Goal: Information Seeking & Learning: Compare options

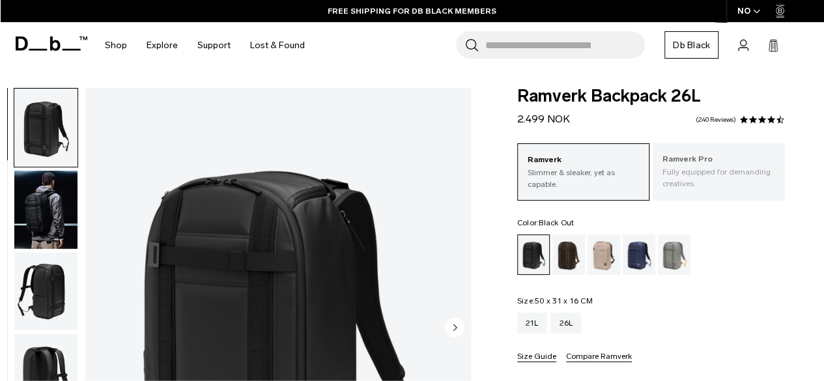
click at [720, 183] on p "Fully equipped for demanding creatives." at bounding box center [718, 177] width 113 height 23
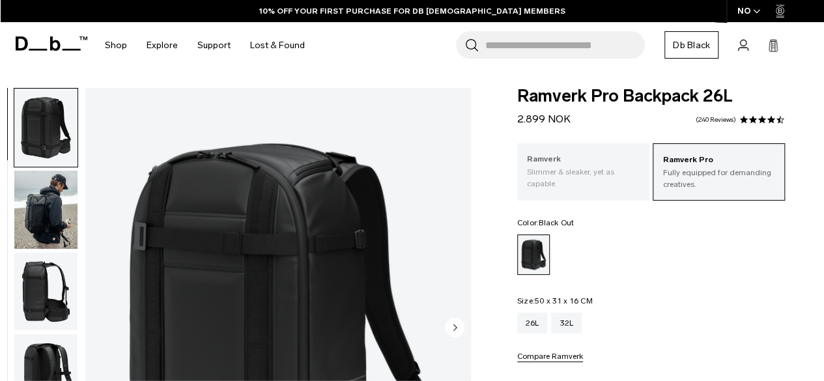
click at [583, 163] on p "Ramverk" at bounding box center [583, 159] width 113 height 13
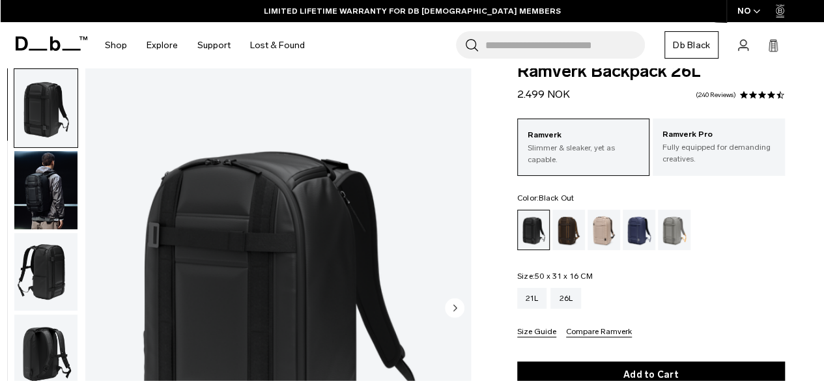
scroll to position [26, 0]
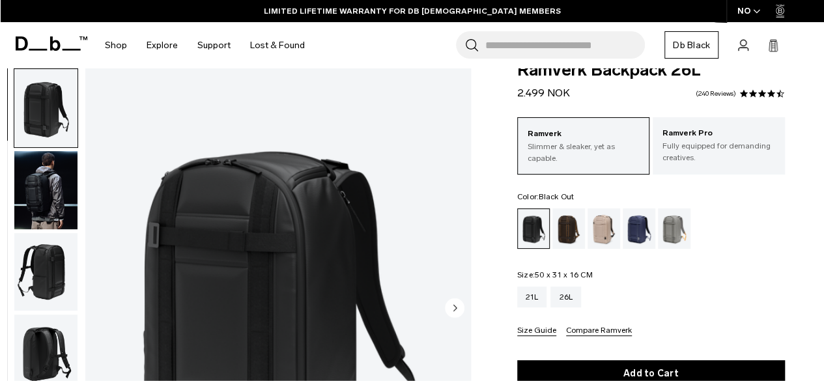
click at [46, 197] on img "button" at bounding box center [45, 190] width 63 height 78
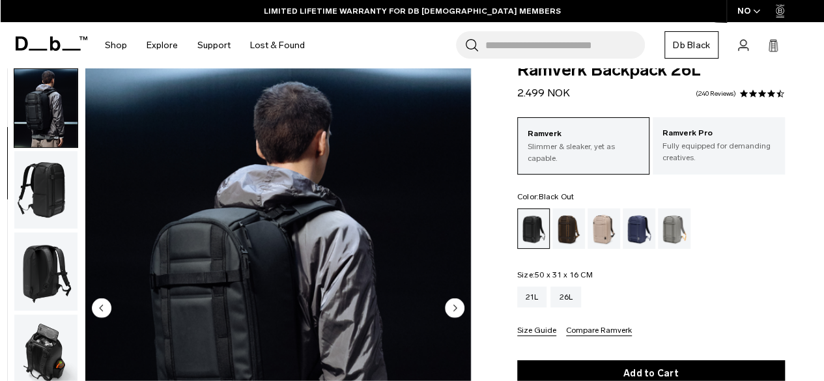
click at [46, 253] on img "button" at bounding box center [45, 271] width 63 height 78
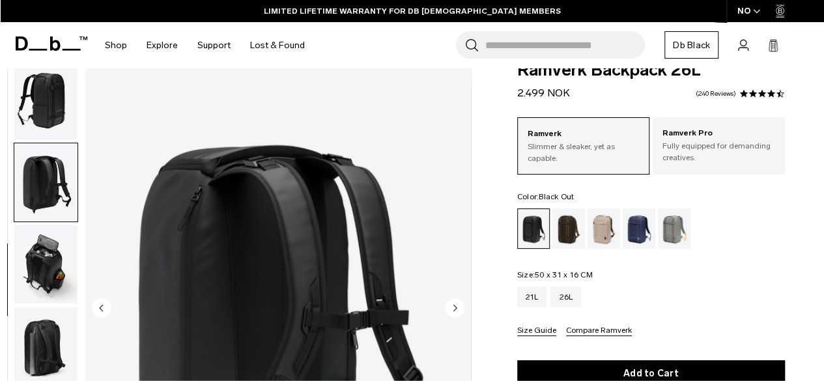
scroll to position [172, 0]
click at [40, 269] on img "button" at bounding box center [45, 264] width 63 height 78
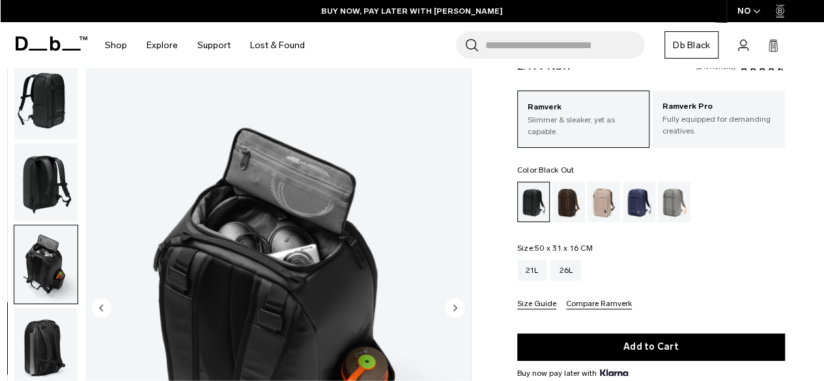
scroll to position [53, 0]
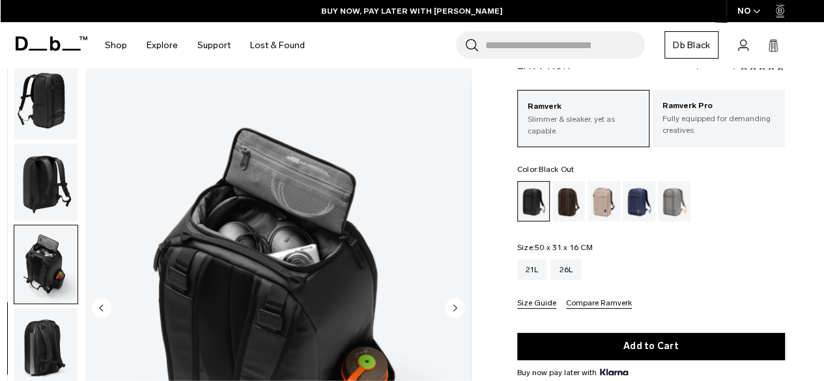
click at [454, 310] on icon "Next slide" at bounding box center [454, 308] width 3 height 6
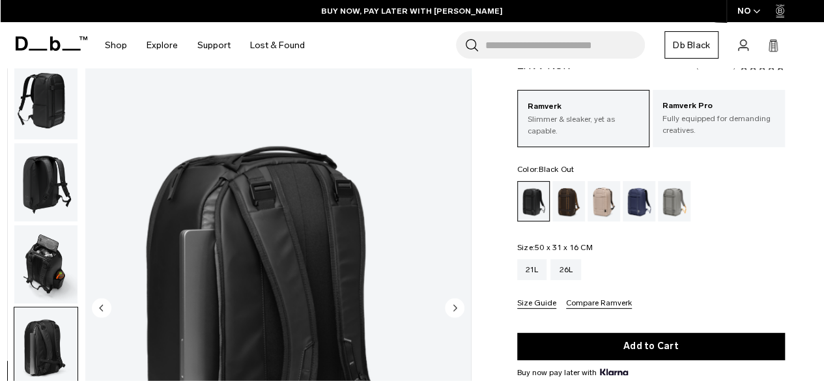
click at [391, 274] on img "6 / 8" at bounding box center [277, 308] width 385 height 481
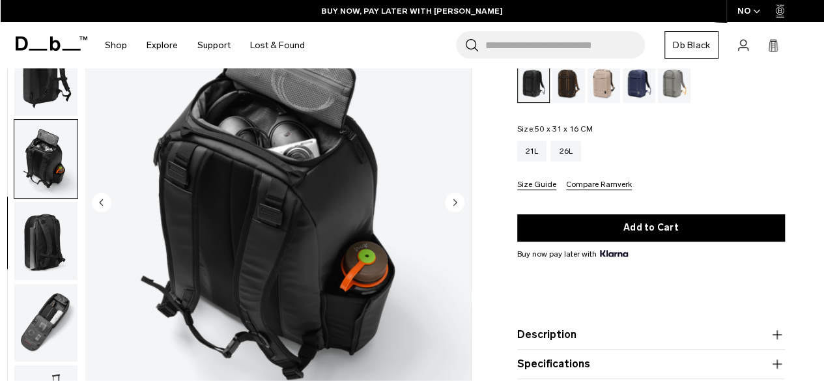
scroll to position [176, 0]
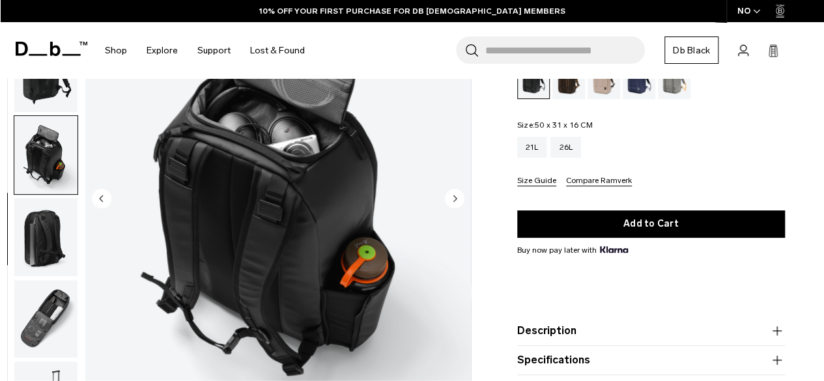
click at [456, 201] on circle "Next slide" at bounding box center [455, 199] width 20 height 20
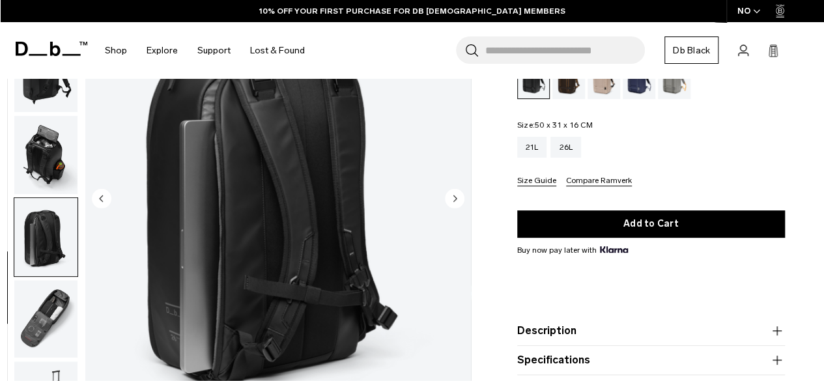
click at [456, 201] on circle "Next slide" at bounding box center [455, 199] width 20 height 20
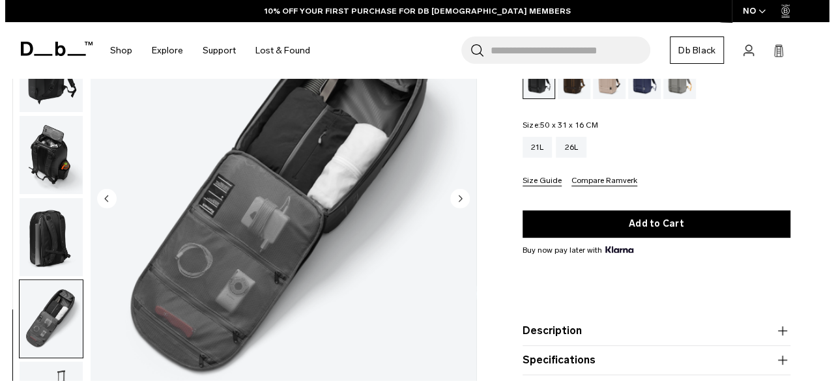
scroll to position [85, 0]
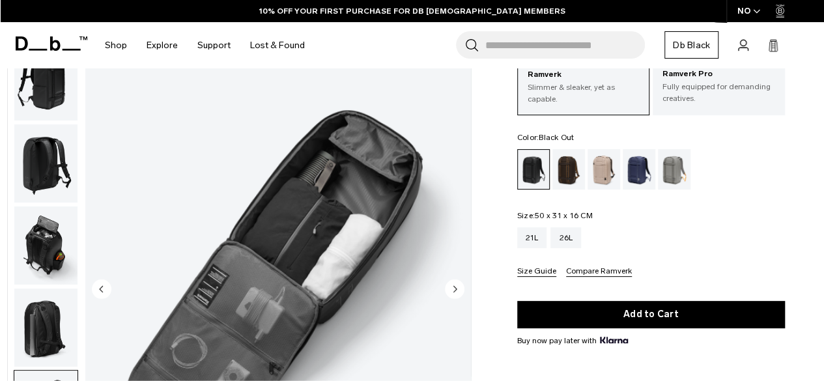
click at [445, 285] on circle "Next slide" at bounding box center [455, 289] width 20 height 20
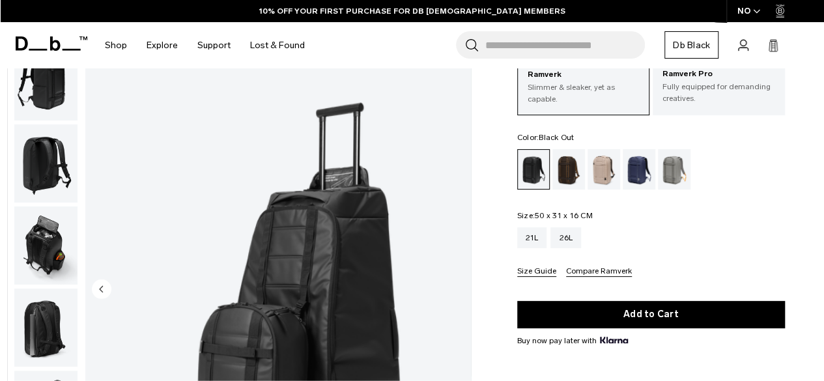
click at [458, 285] on img "8 / 8" at bounding box center [277, 289] width 385 height 481
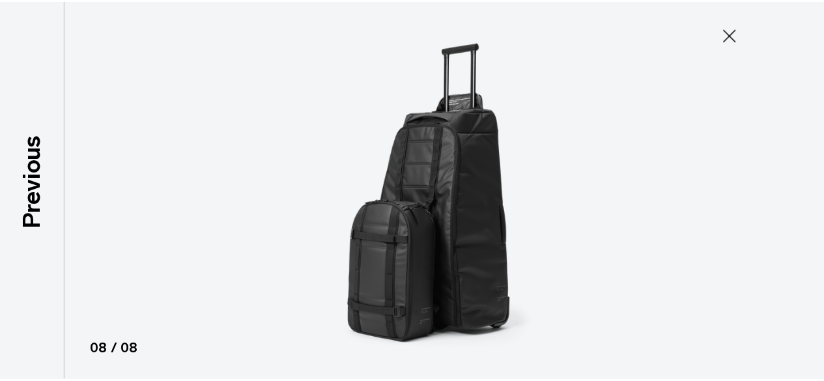
scroll to position [165, 0]
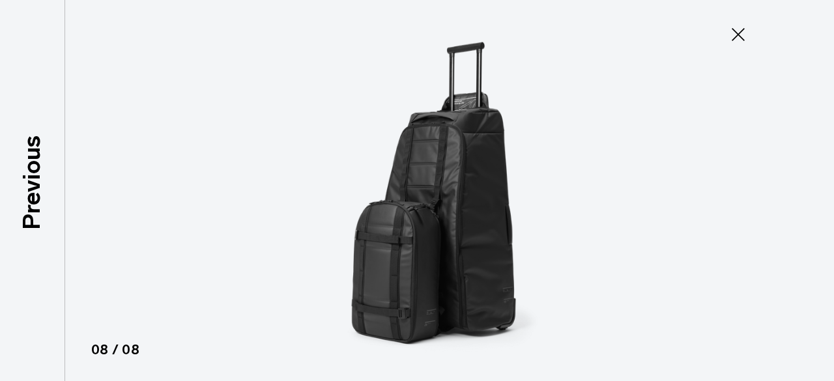
click at [742, 36] on icon at bounding box center [737, 34] width 21 height 21
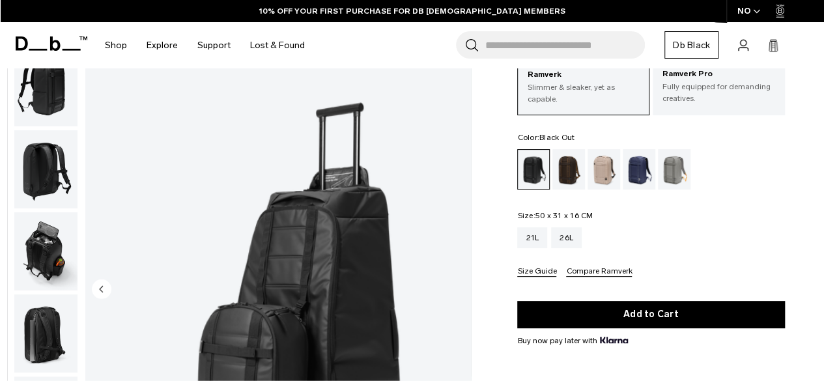
scroll to position [172, 0]
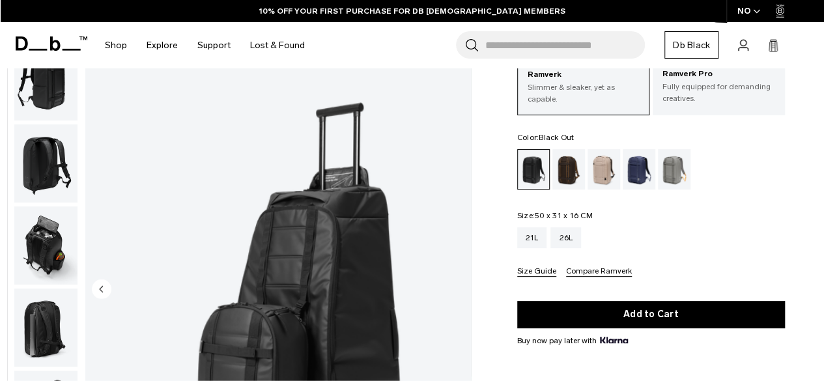
click at [57, 259] on img "button" at bounding box center [45, 245] width 63 height 78
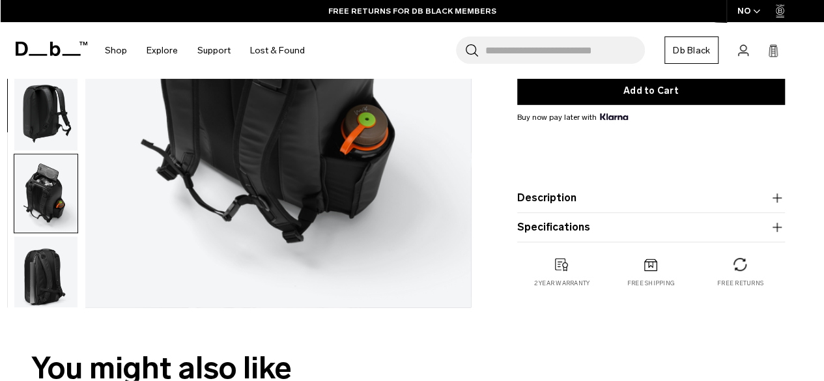
scroll to position [0, 0]
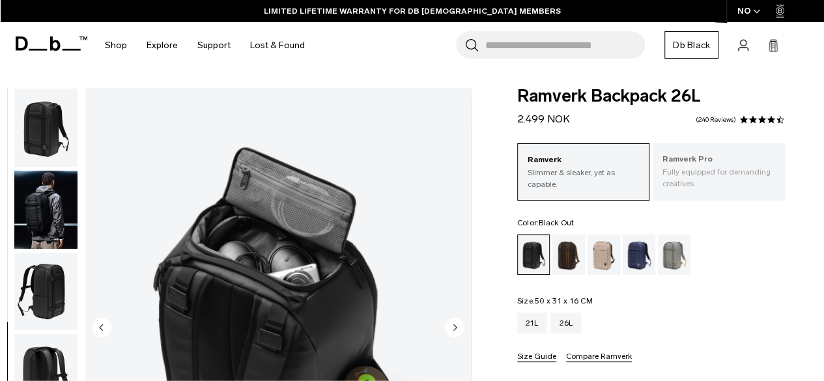
click at [688, 187] on p "Fully equipped for demanding creatives." at bounding box center [718, 177] width 113 height 23
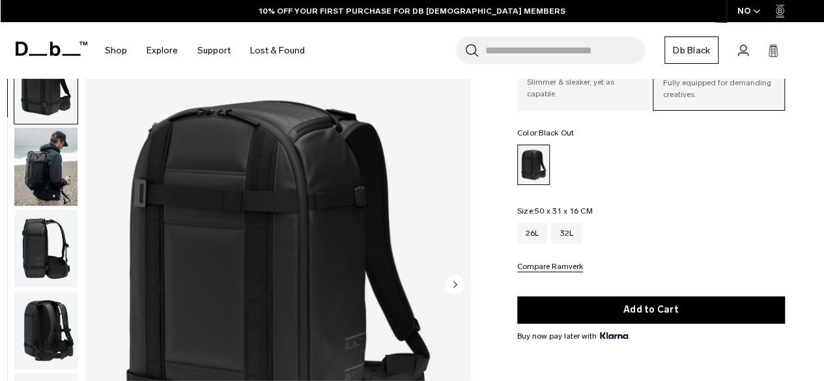
scroll to position [87, 0]
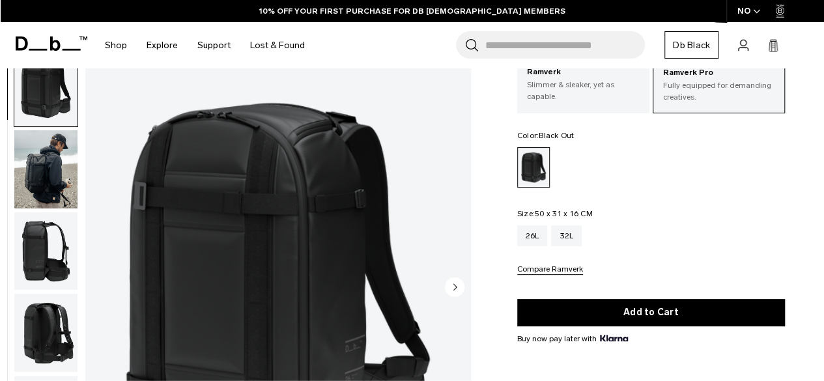
click at [455, 287] on icon "Next slide" at bounding box center [454, 287] width 3 height 6
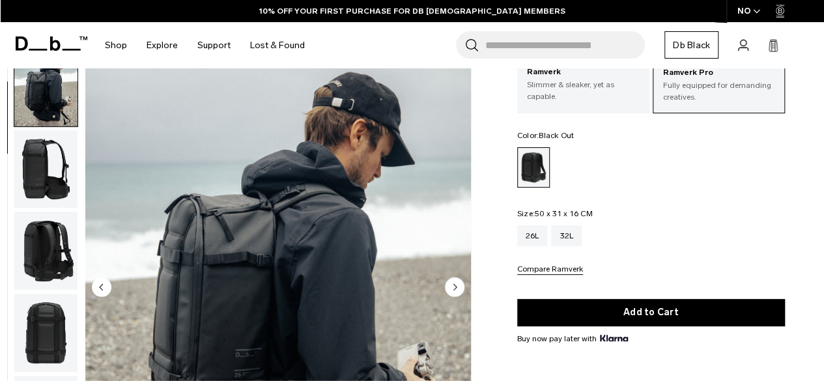
click at [455, 287] on icon "Next slide" at bounding box center [454, 287] width 3 height 6
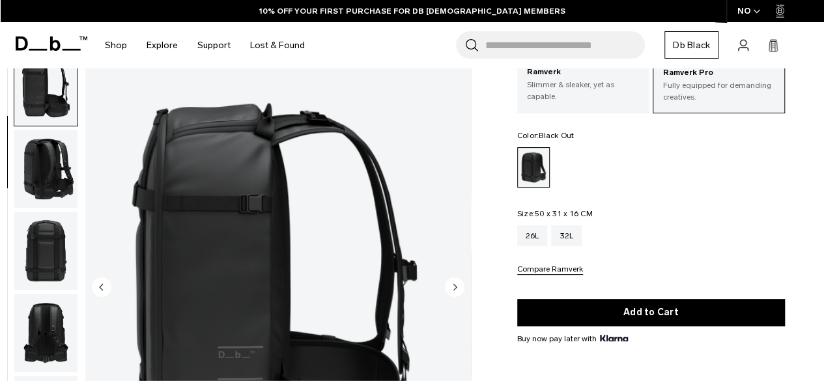
click at [455, 287] on icon "Next slide" at bounding box center [454, 287] width 3 height 6
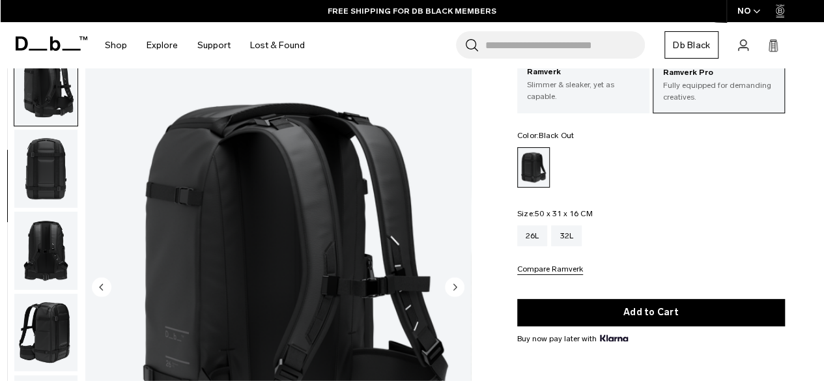
click at [455, 287] on icon "Next slide" at bounding box center [454, 287] width 3 height 6
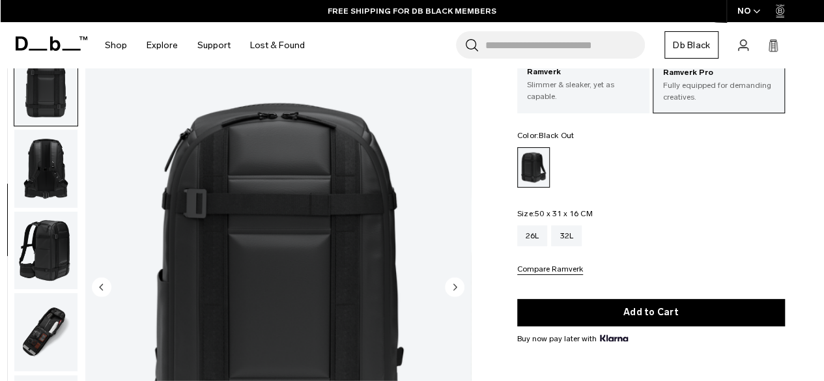
click at [455, 287] on icon "Next slide" at bounding box center [454, 287] width 3 height 6
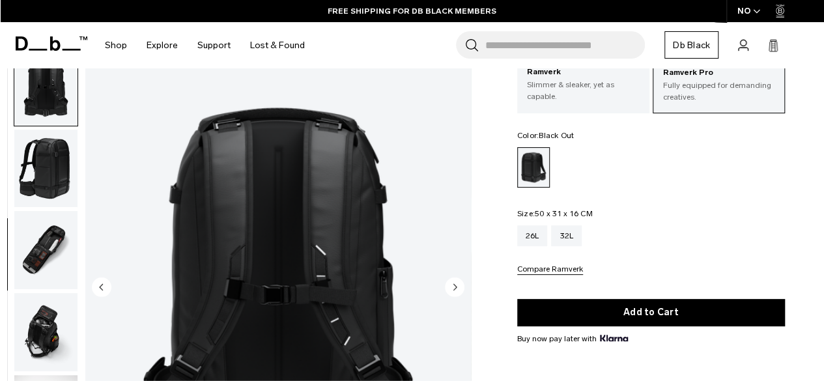
click at [455, 287] on icon "Next slide" at bounding box center [454, 287] width 3 height 6
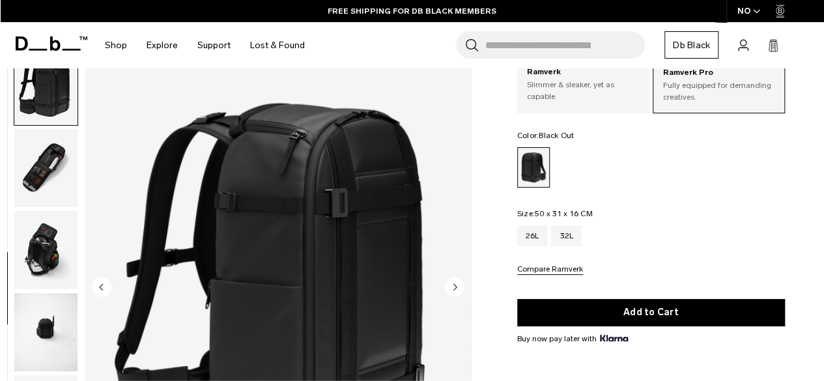
click at [455, 287] on icon "Next slide" at bounding box center [454, 287] width 3 height 6
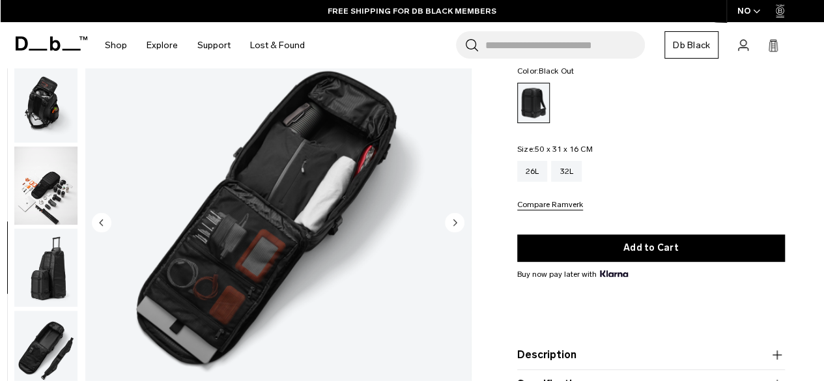
scroll to position [153, 0]
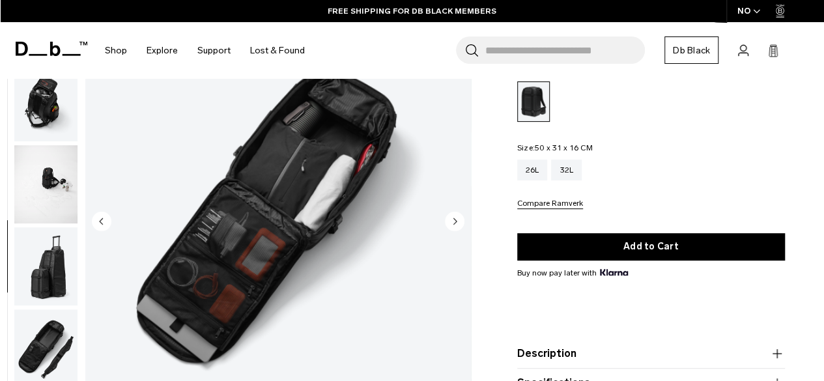
click at [451, 216] on circle "Next slide" at bounding box center [455, 222] width 20 height 20
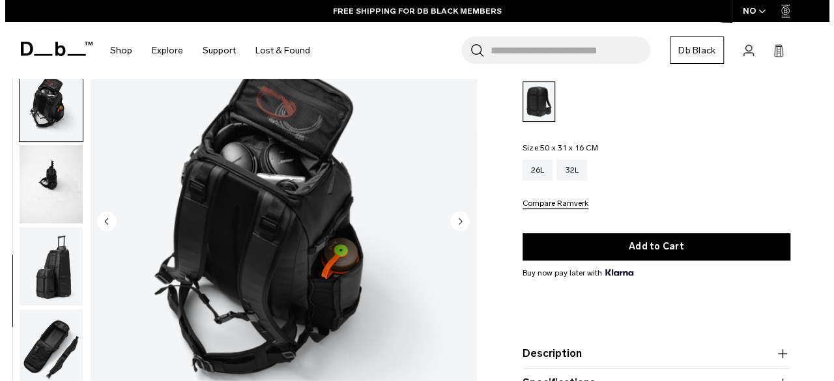
scroll to position [582, 0]
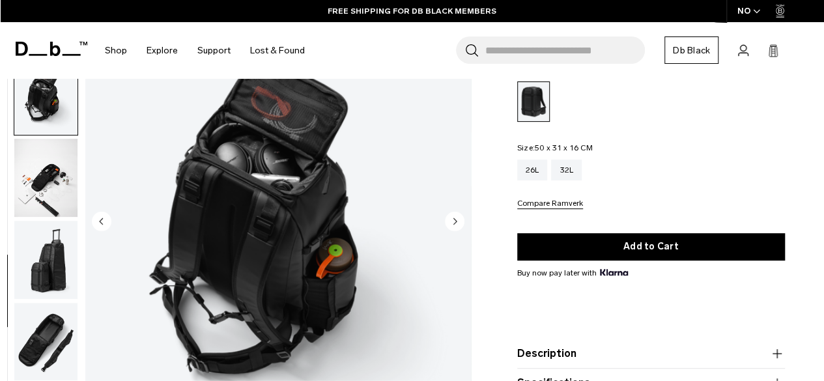
click at [451, 216] on circle "Next slide" at bounding box center [455, 222] width 20 height 20
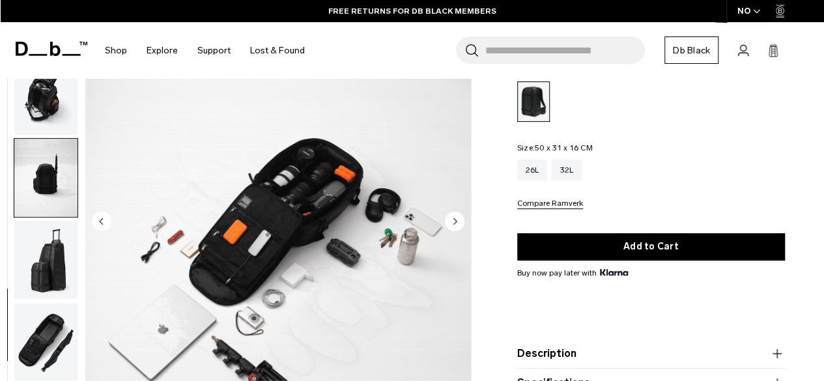
click at [451, 216] on circle "Next slide" at bounding box center [455, 222] width 20 height 20
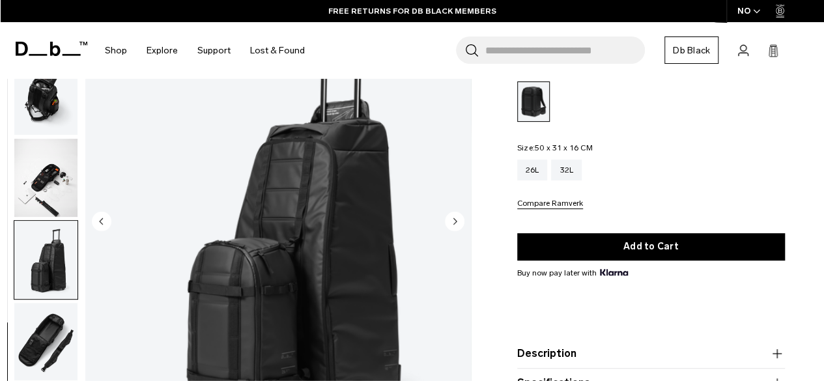
click at [451, 216] on circle "Next slide" at bounding box center [455, 222] width 20 height 20
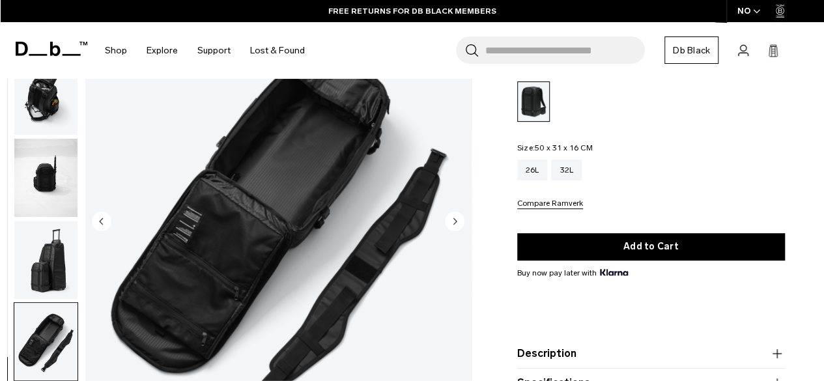
click at [451, 216] on circle "Next slide" at bounding box center [455, 222] width 20 height 20
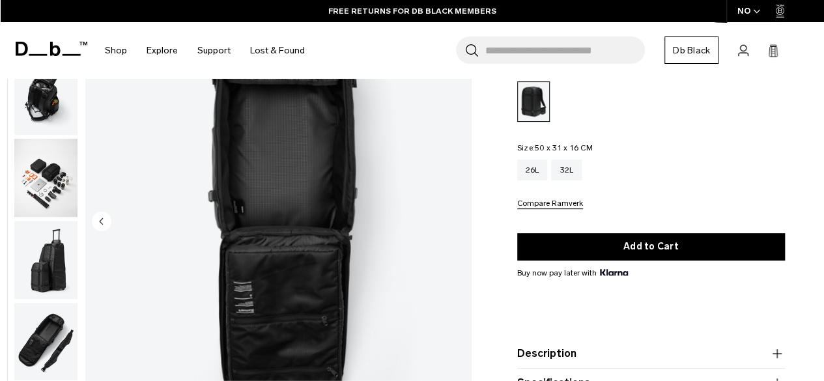
click at [451, 216] on img "13 / 13" at bounding box center [277, 222] width 385 height 481
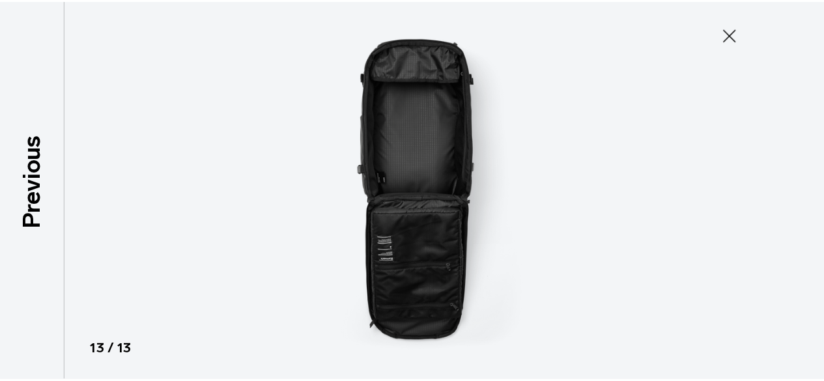
scroll to position [576, 0]
click at [742, 33] on icon at bounding box center [737, 34] width 21 height 21
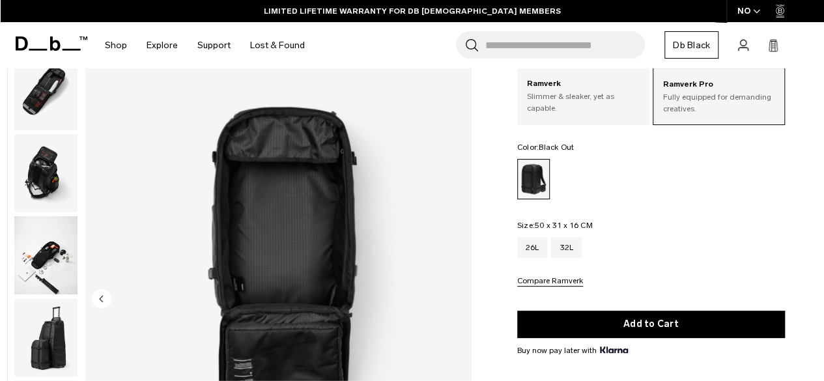
scroll to position [75, 0]
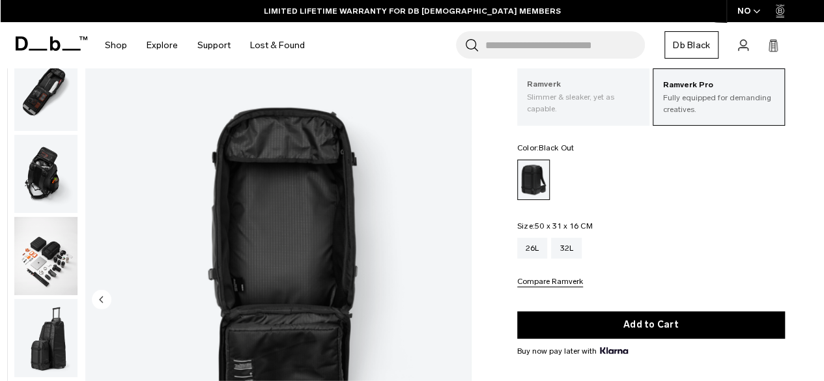
click at [556, 111] on p "Slimmer & sleaker, yet as capable." at bounding box center [583, 102] width 113 height 23
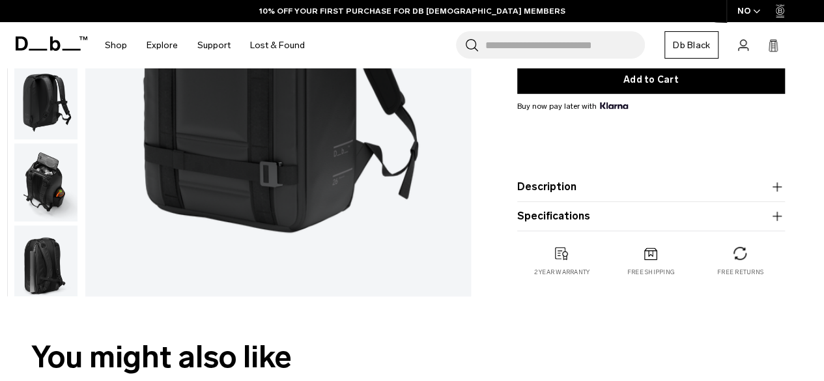
scroll to position [319, 0]
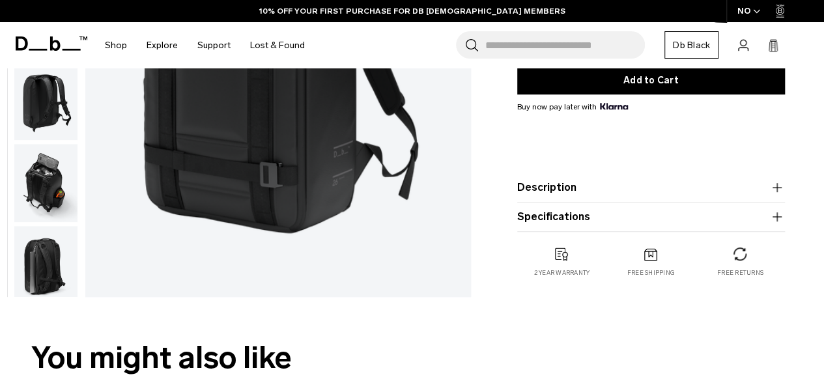
click at [641, 188] on button "Description" at bounding box center [651, 188] width 268 height 16
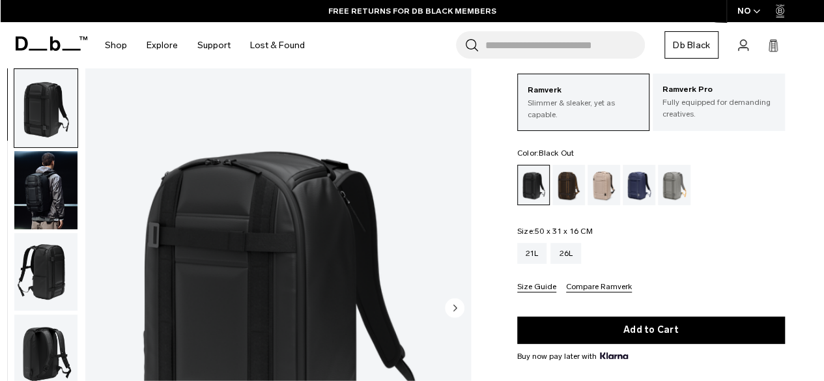
scroll to position [67, 0]
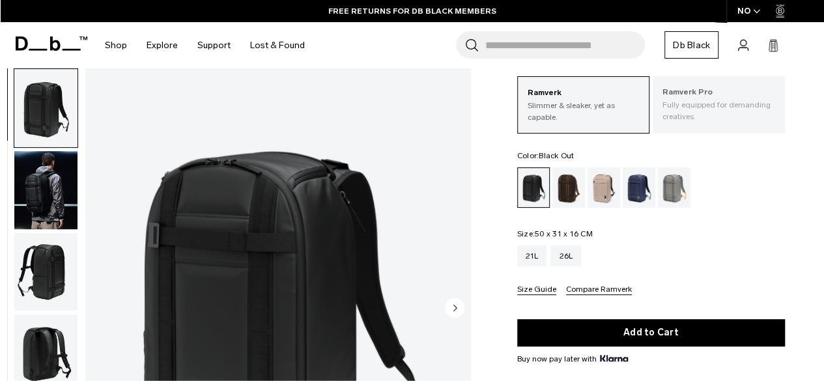
click at [676, 101] on p "Fully equipped for demanding creatives." at bounding box center [718, 110] width 113 height 23
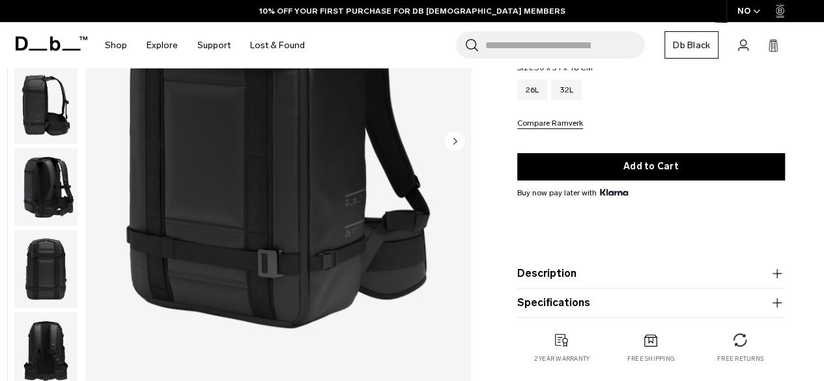
click at [616, 274] on button "Description" at bounding box center [651, 274] width 268 height 16
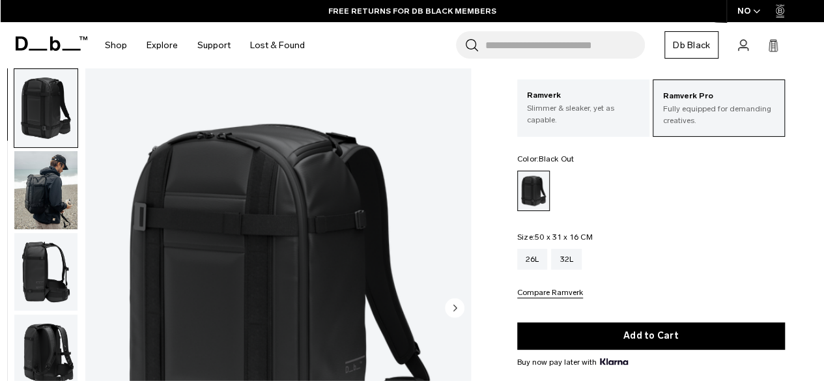
scroll to position [61, 0]
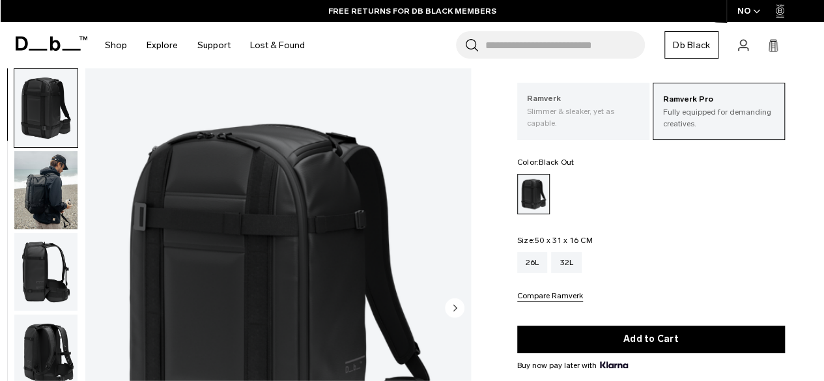
click at [611, 136] on div "Ramverk Slimmer & sleaker, yet as capable." at bounding box center [583, 111] width 132 height 56
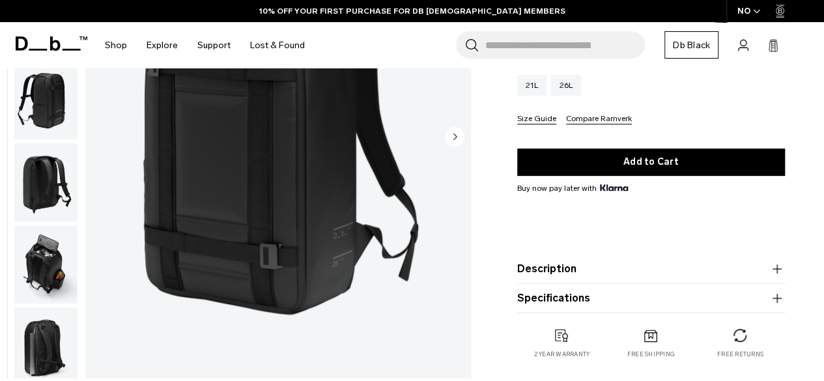
click at [601, 281] on product-accordion "Description The bestselling daily backpack. Whether you’re crossing cities or c…" at bounding box center [651, 269] width 268 height 29
click at [589, 266] on button "Description" at bounding box center [651, 269] width 268 height 16
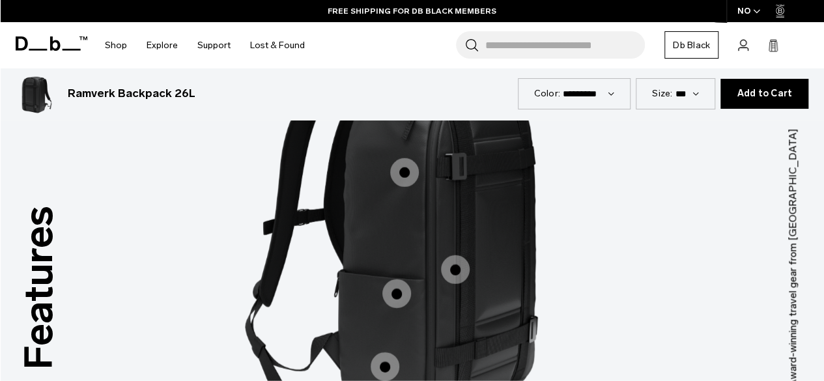
scroll to position [1743, 0]
click at [454, 256] on span "1 / 3" at bounding box center [455, 270] width 29 height 29
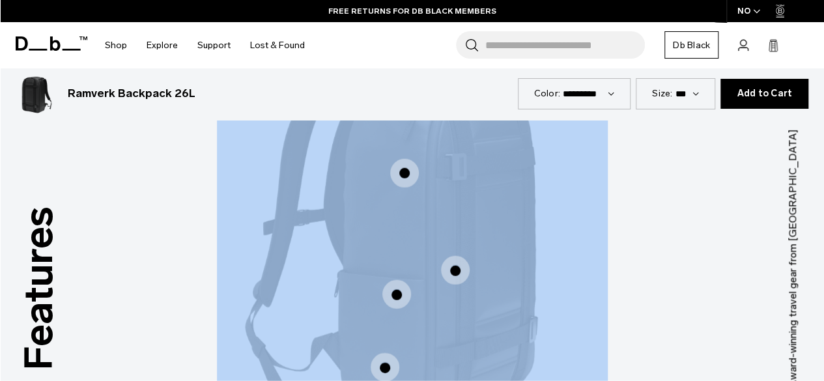
drag, startPoint x: 460, startPoint y: 259, endPoint x: 514, endPoint y: 269, distance: 55.0
click at [514, 269] on div "Accessible Top Pocket Accessible Top Pocket Front Straps Front Straps Water Bot…" at bounding box center [412, 239] width 391 height 486
click at [458, 256] on span "1 / 3" at bounding box center [455, 270] width 29 height 29
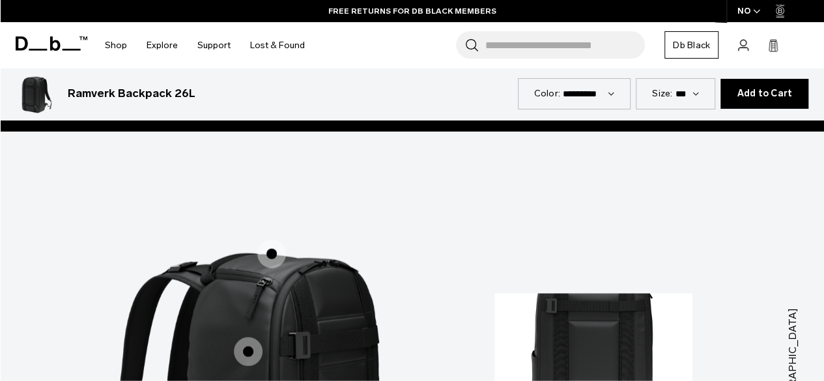
scroll to position [1560, 0]
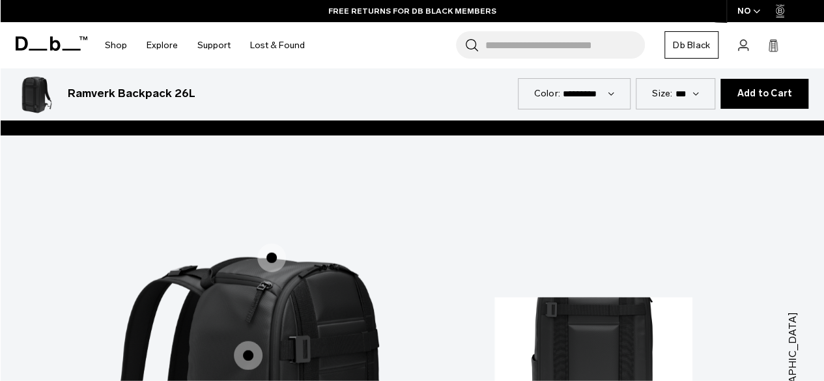
click at [270, 244] on span "1 / 3" at bounding box center [271, 258] width 29 height 29
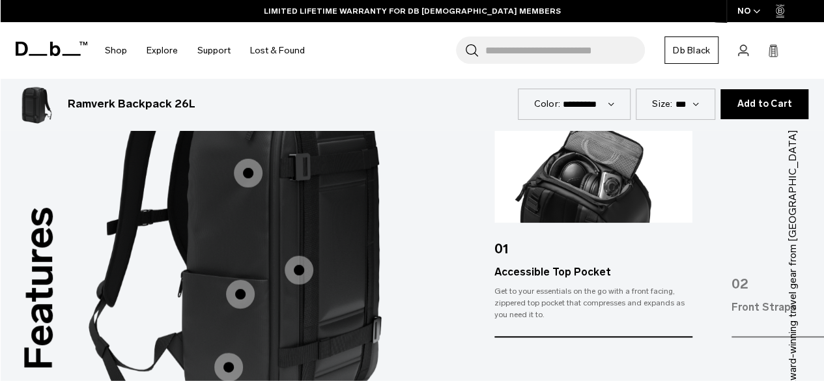
scroll to position [1742, 0]
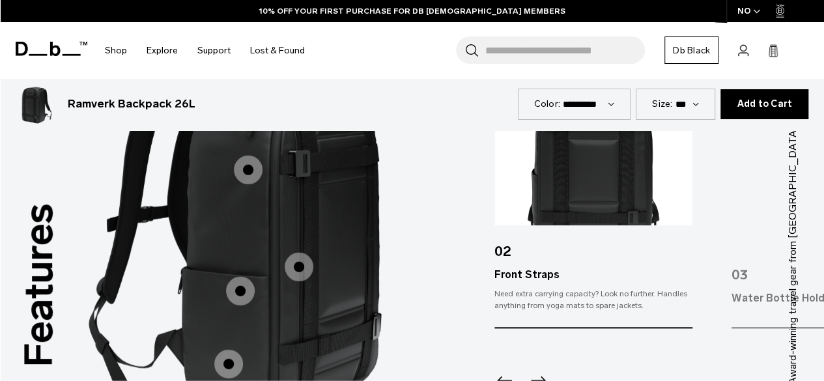
scroll to position [1747, 0]
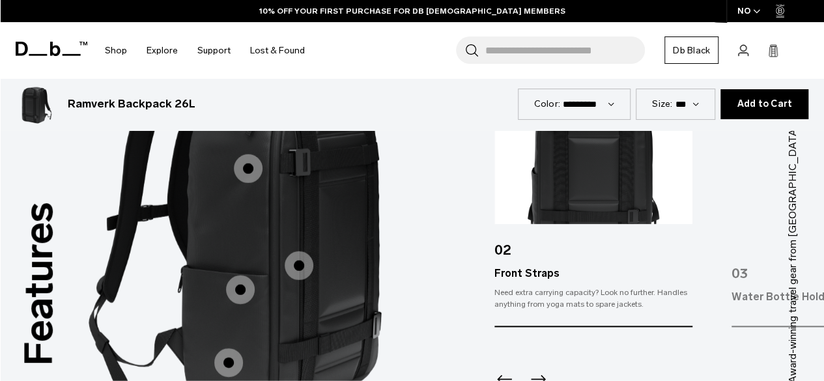
click at [540, 369] on icon "Next slide" at bounding box center [537, 379] width 21 height 21
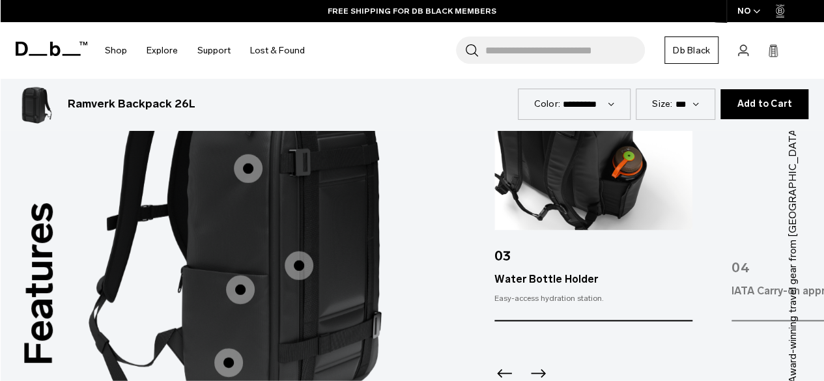
click at [530, 363] on icon "Next slide" at bounding box center [537, 373] width 21 height 21
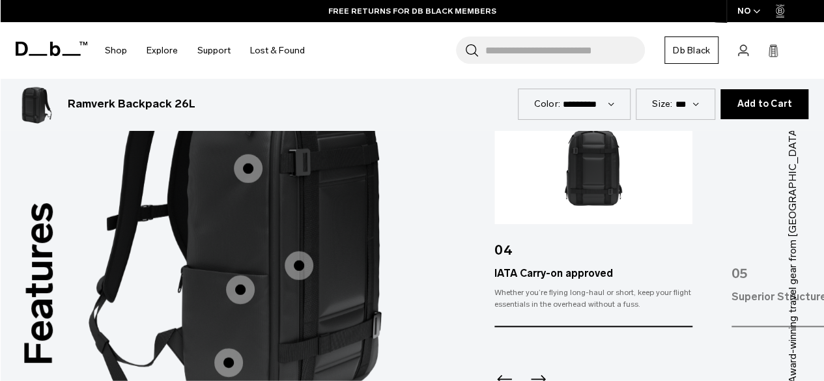
click at [544, 369] on icon "Next slide" at bounding box center [537, 379] width 21 height 21
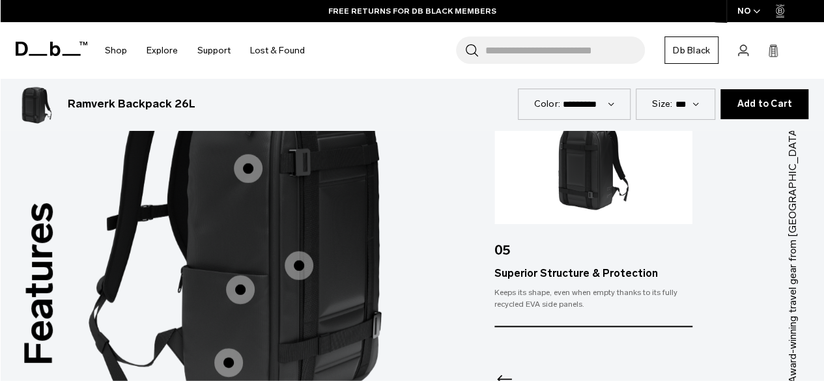
click at [551, 361] on div at bounding box center [593, 362] width 198 height 70
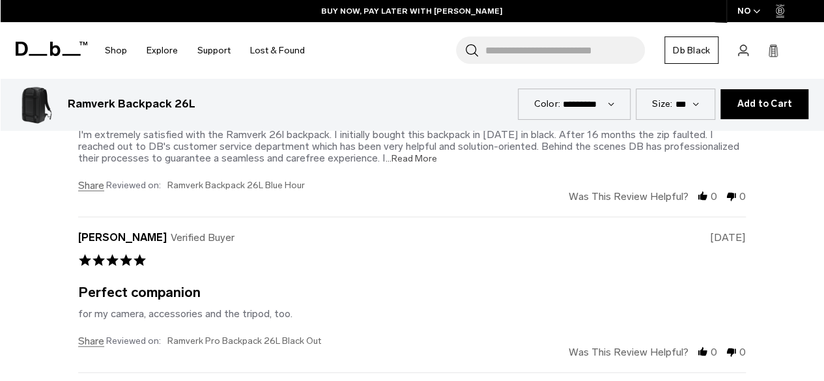
scroll to position [3668, 0]
